Goal: Register for event/course

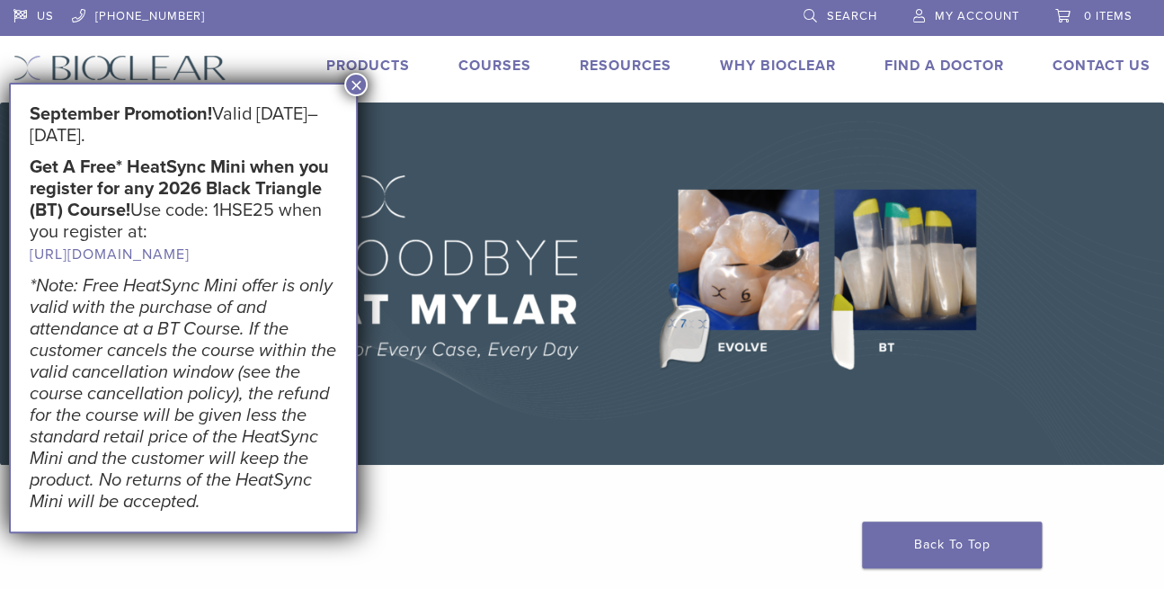
click at [492, 67] on link "Courses" at bounding box center [494, 66] width 73 height 18
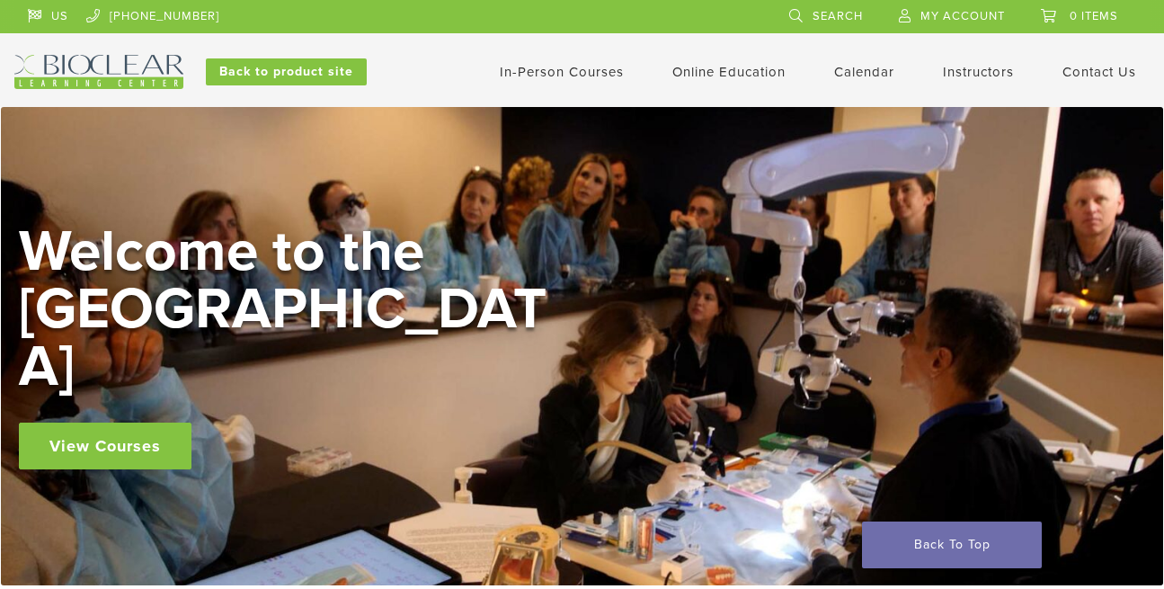
click at [346, 86] on div "Back to product site" at bounding box center [190, 72] width 352 height 34
click at [93, 440] on link "View Courses" at bounding box center [105, 445] width 173 height 47
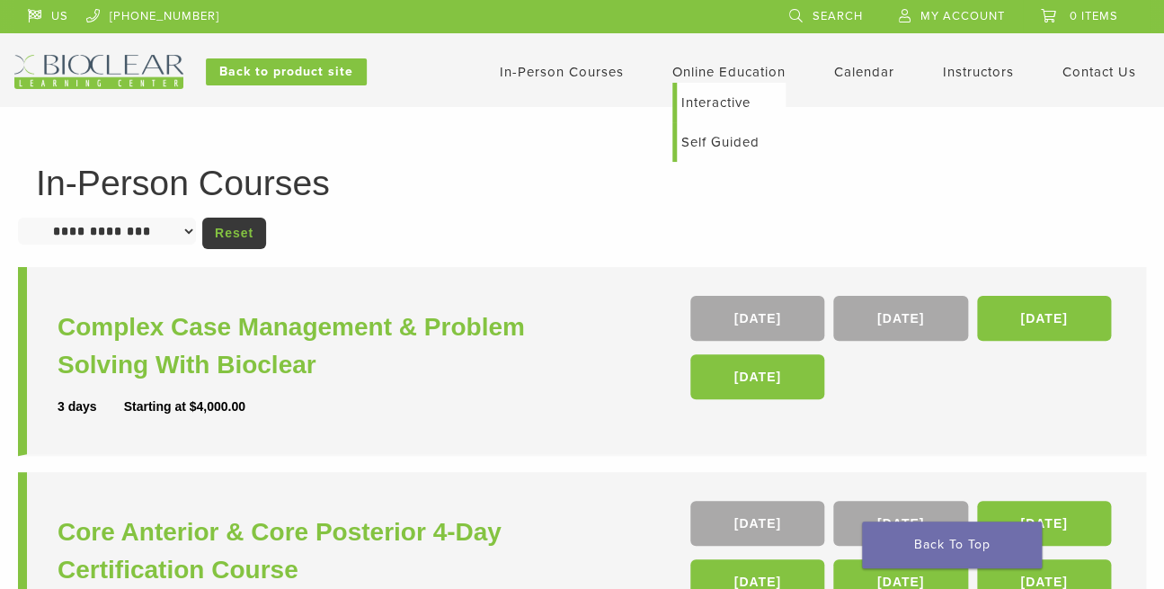
click at [717, 103] on link "Interactive" at bounding box center [731, 103] width 109 height 40
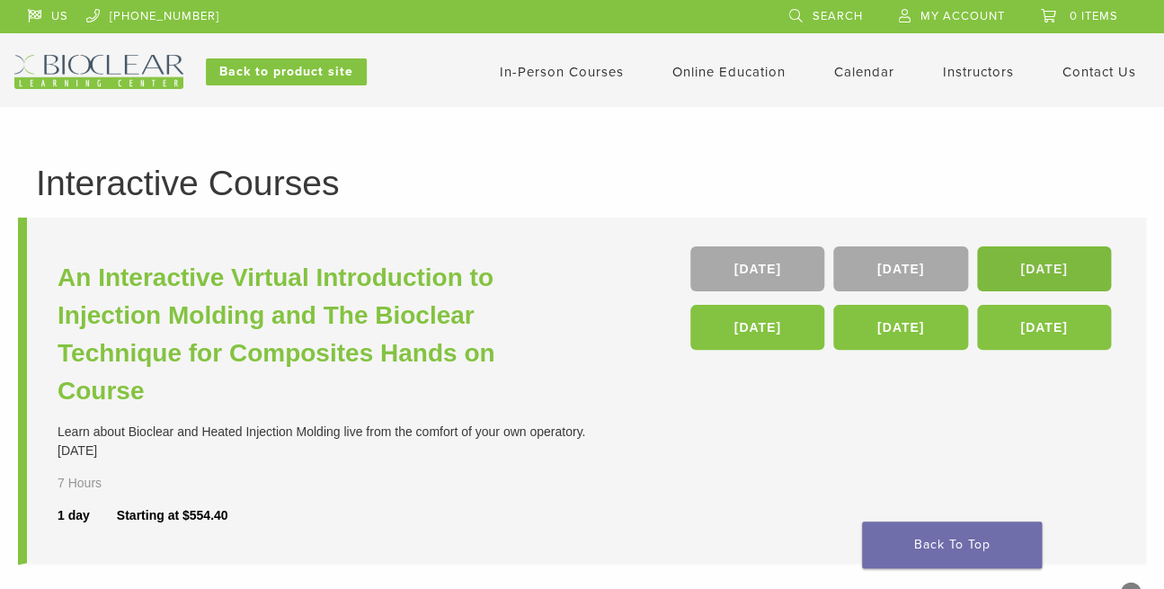
click at [1047, 259] on link "[DATE]" at bounding box center [1044, 268] width 134 height 45
